Goal: Navigation & Orientation: Go to known website

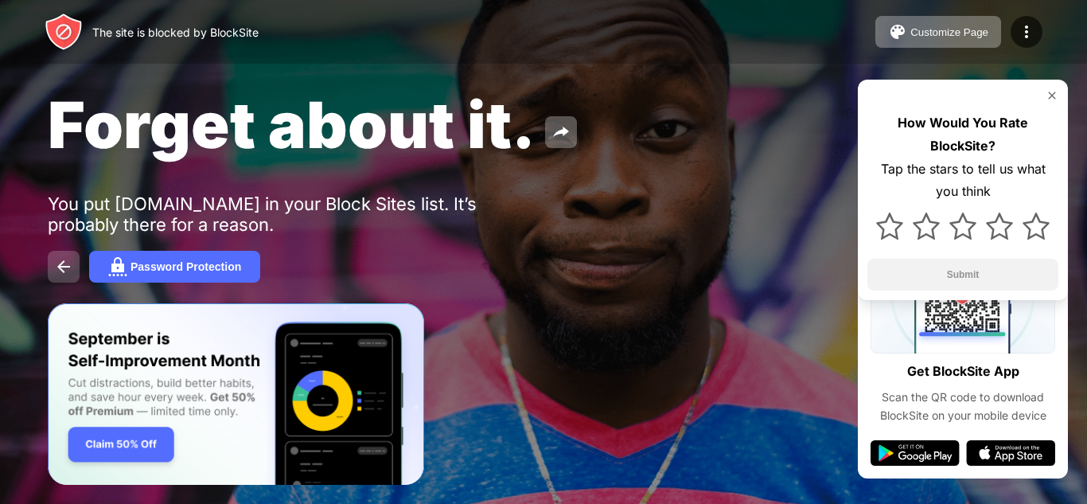
click at [60, 264] on img at bounding box center [63, 266] width 19 height 19
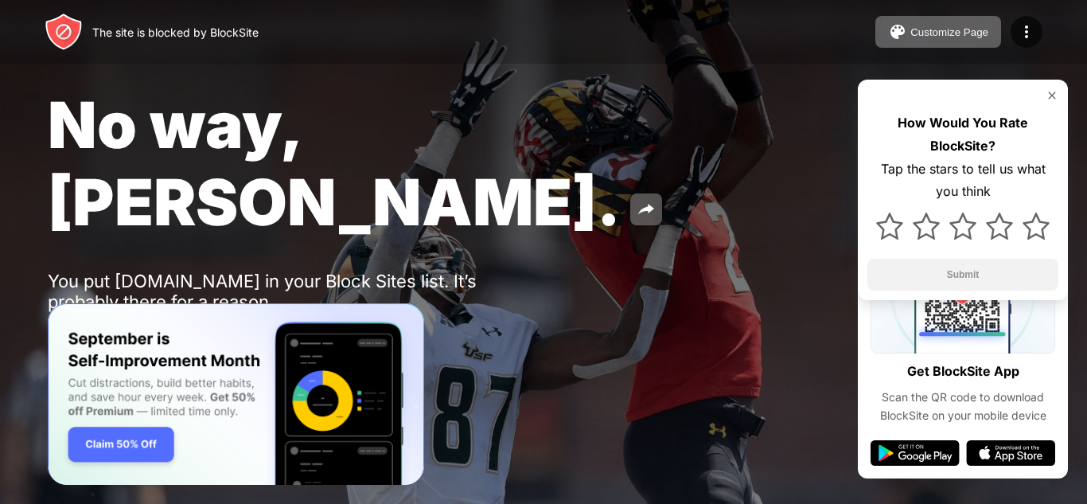
click at [1052, 93] on img at bounding box center [1052, 95] width 13 height 13
